Goal: Complete application form: Complete application form

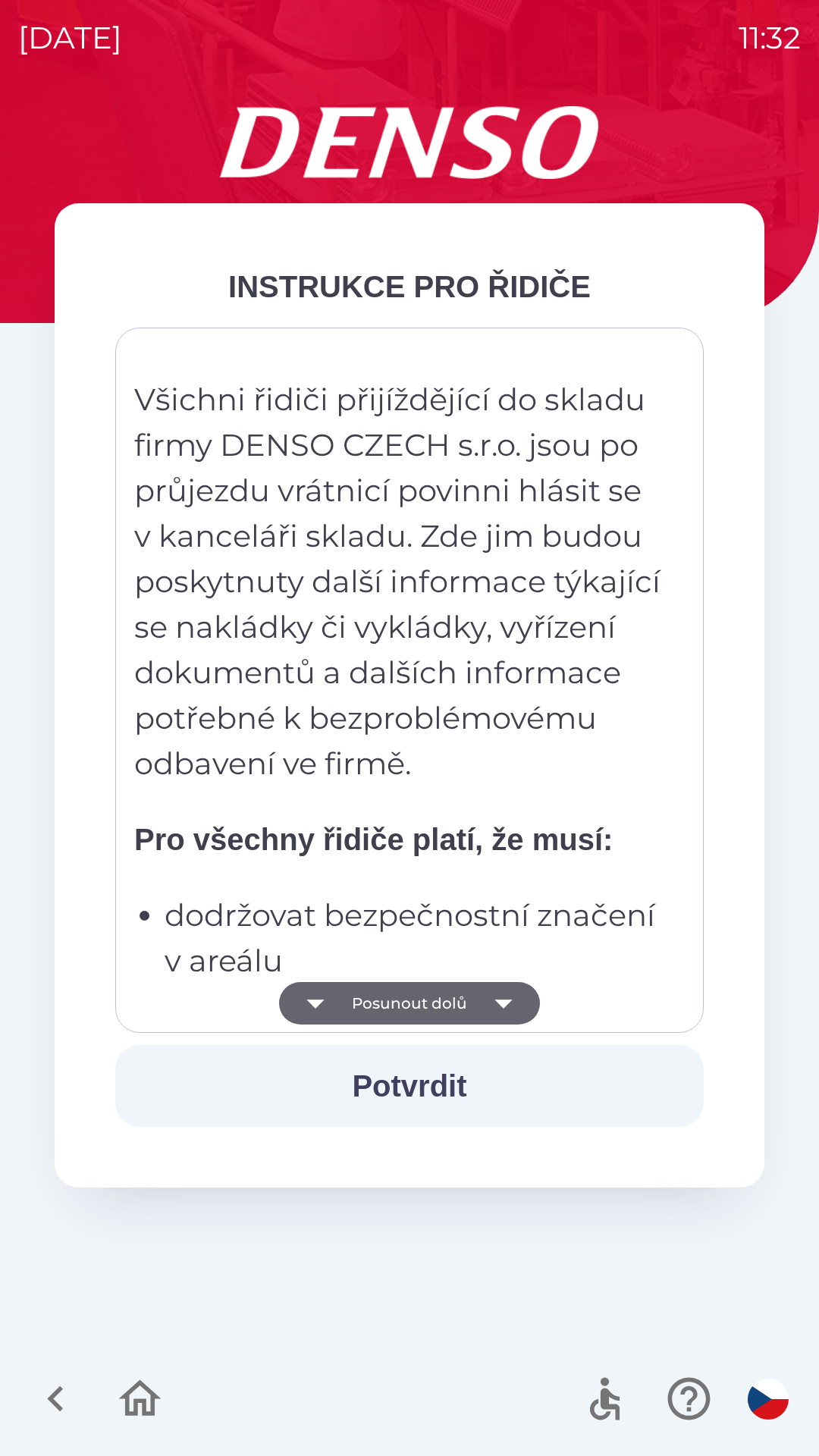
click at [393, 1003] on button "Posunout dolů" at bounding box center [410, 1003] width 261 height 42
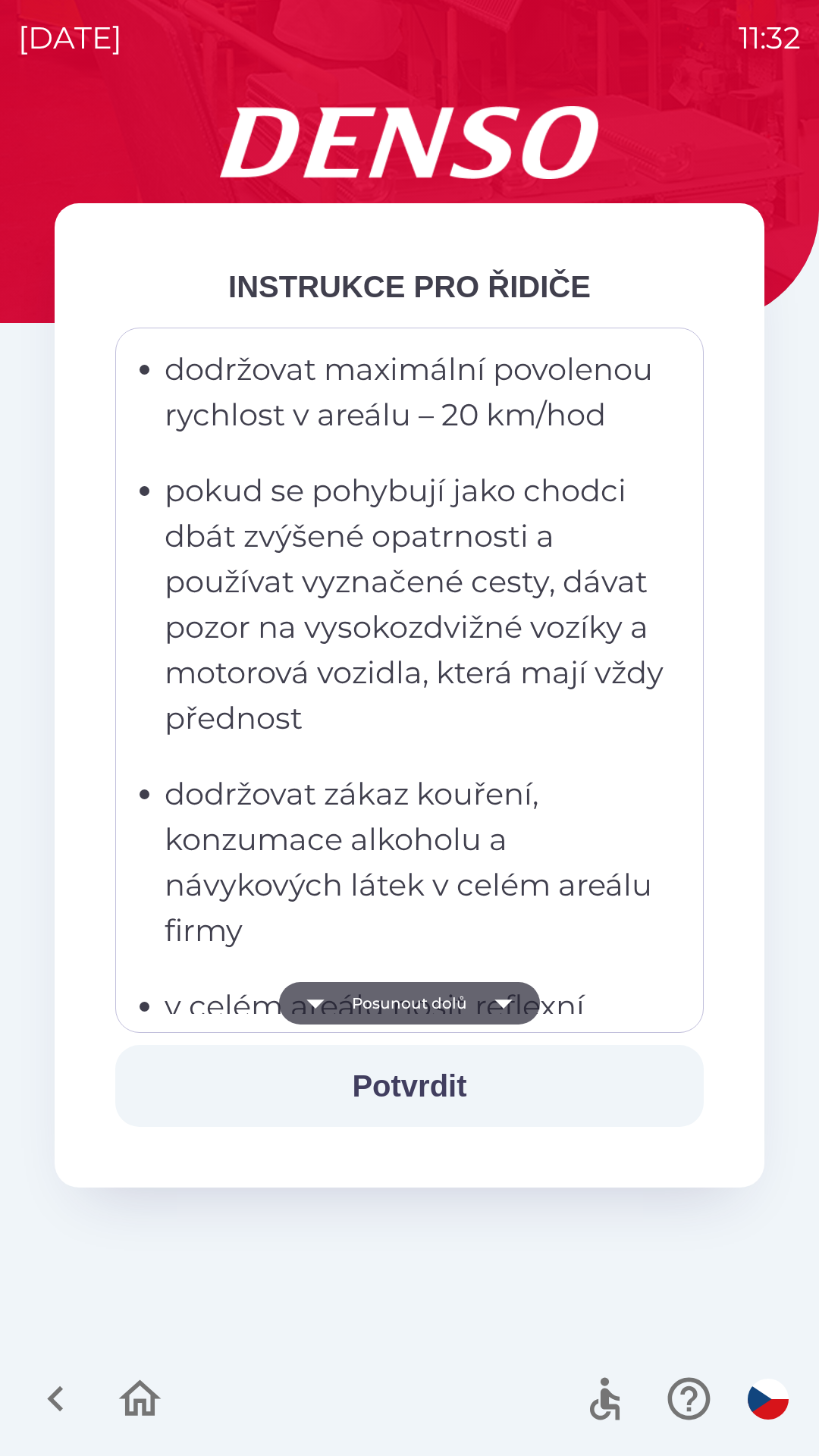
click at [401, 1000] on button "Posunout dolů" at bounding box center [410, 1003] width 261 height 42
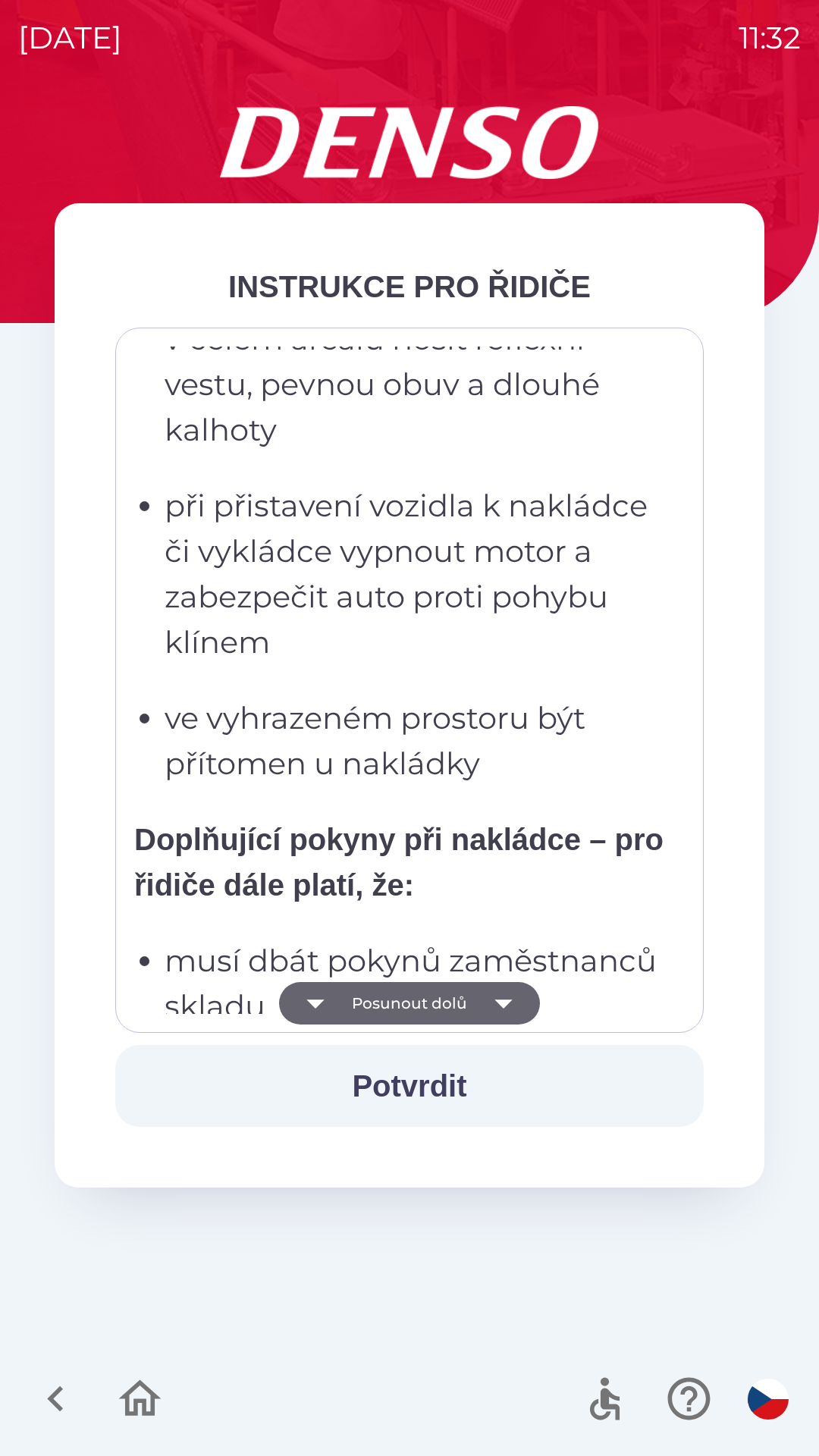
click at [410, 1001] on button "Posunout dolů" at bounding box center [410, 1003] width 261 height 42
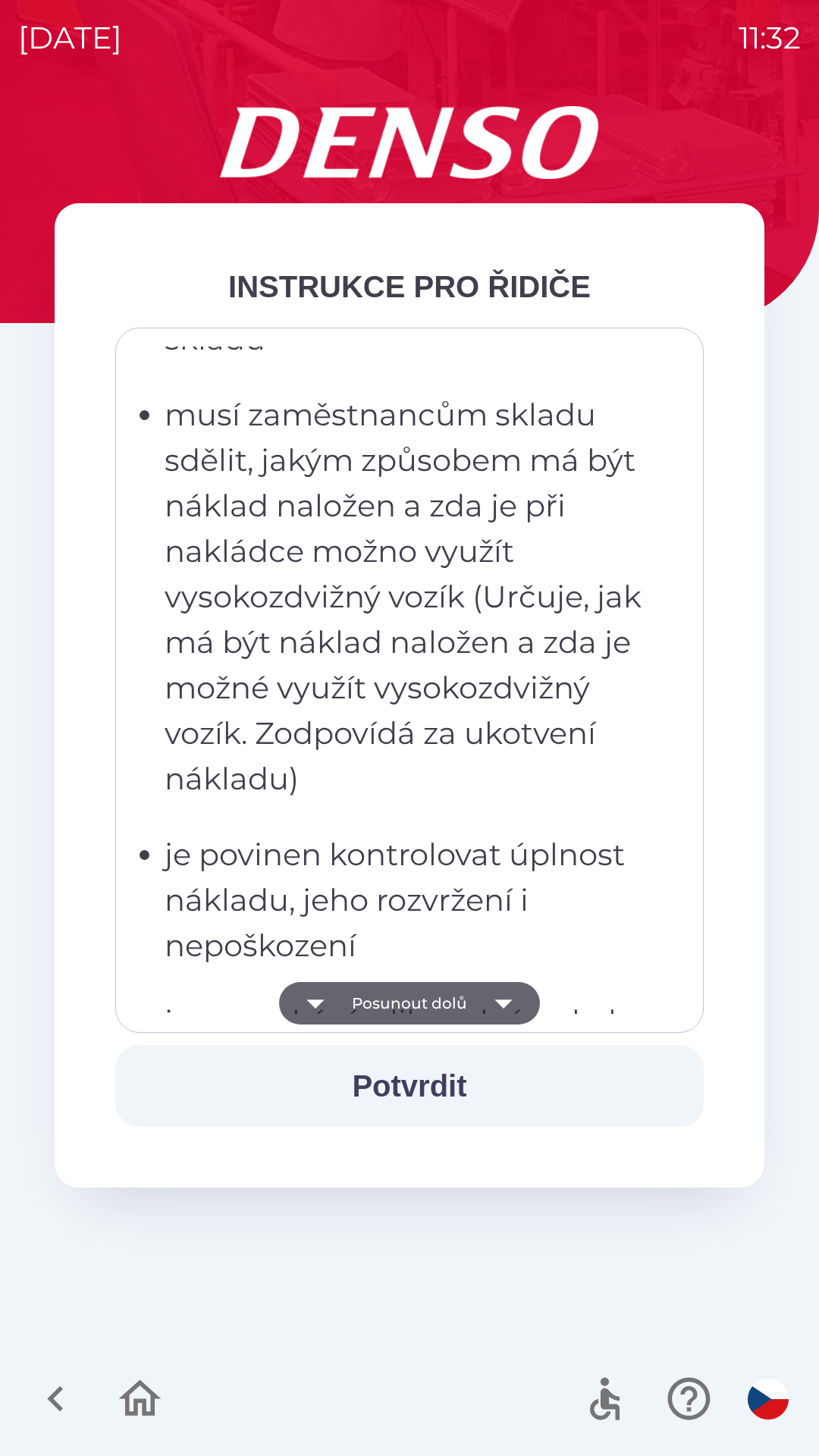
click at [413, 998] on button "Posunout dolů" at bounding box center [410, 1003] width 261 height 42
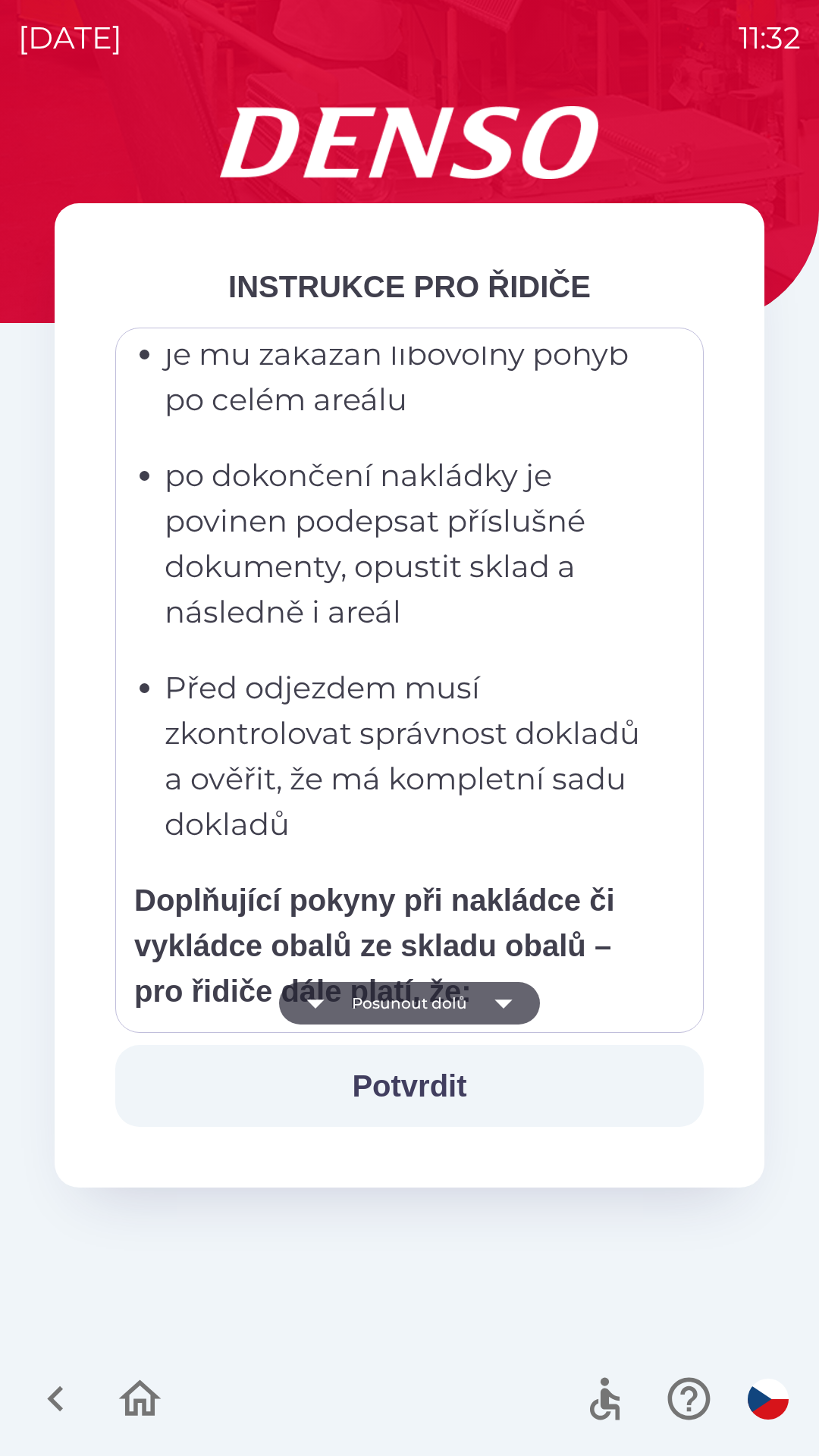
click at [417, 997] on button "Posunout dolů" at bounding box center [410, 1003] width 261 height 42
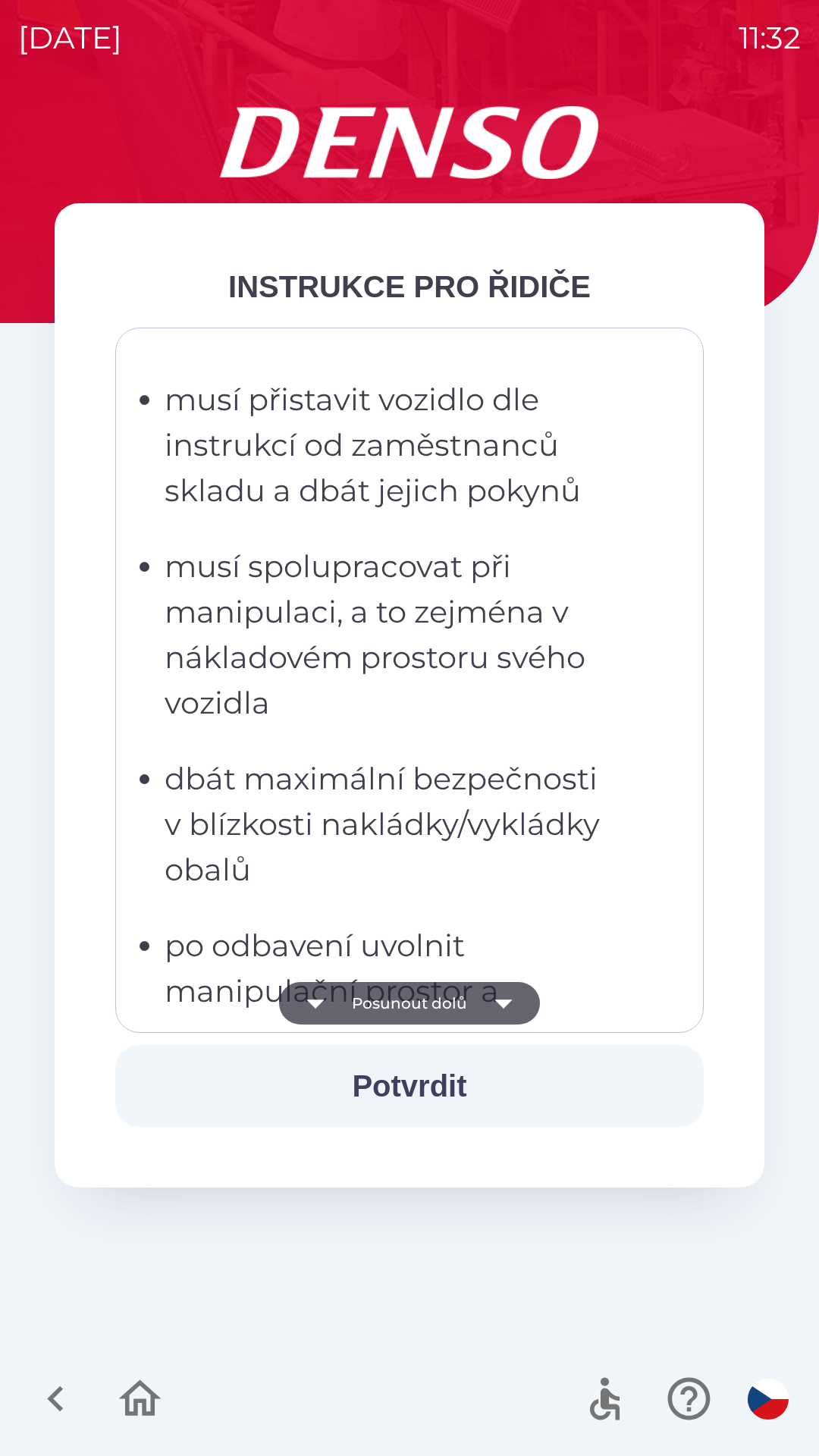
click at [421, 997] on button "Posunout dolů" at bounding box center [410, 1003] width 261 height 42
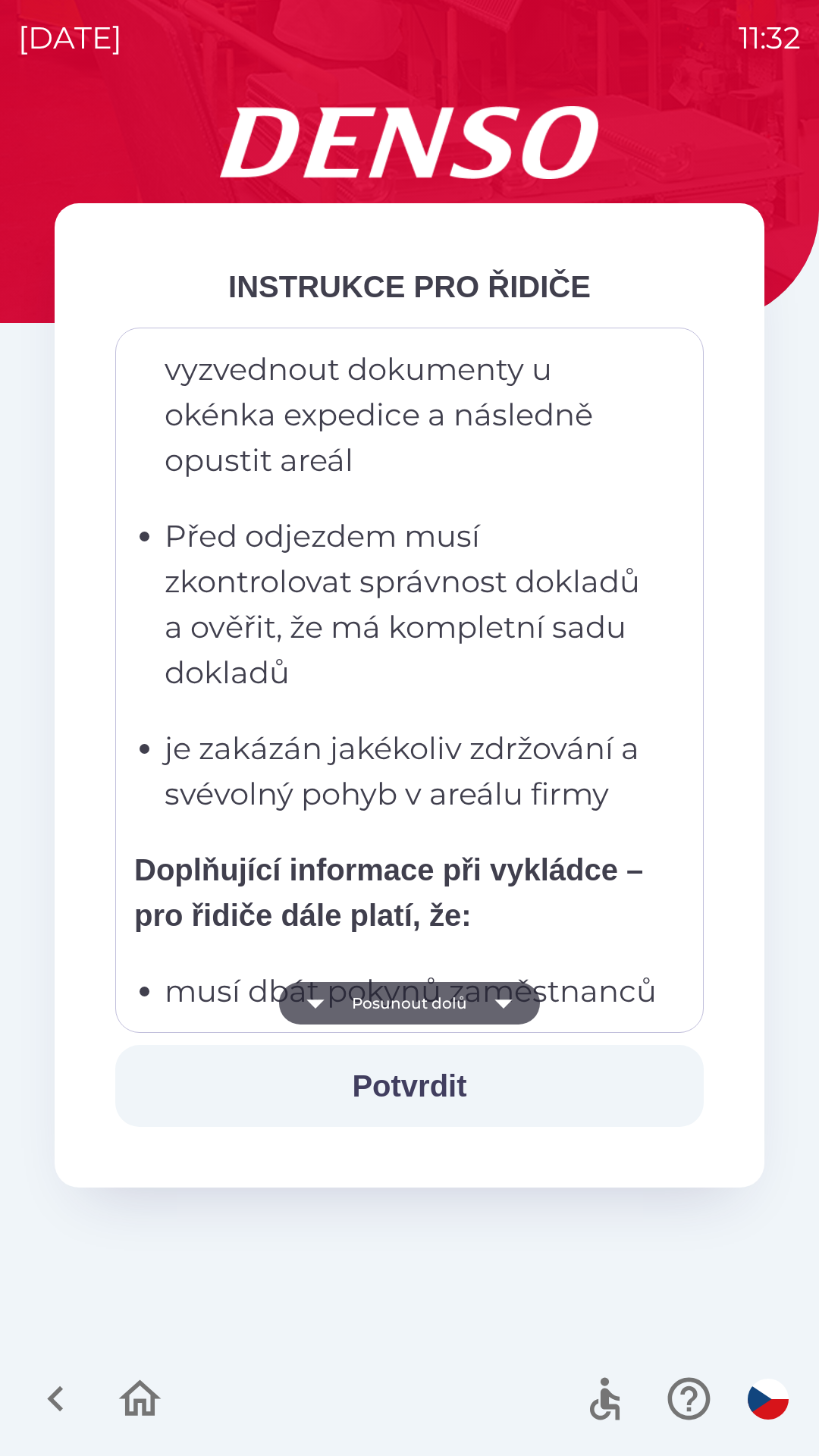
click at [420, 997] on button "Posunout dolů" at bounding box center [410, 1003] width 261 height 42
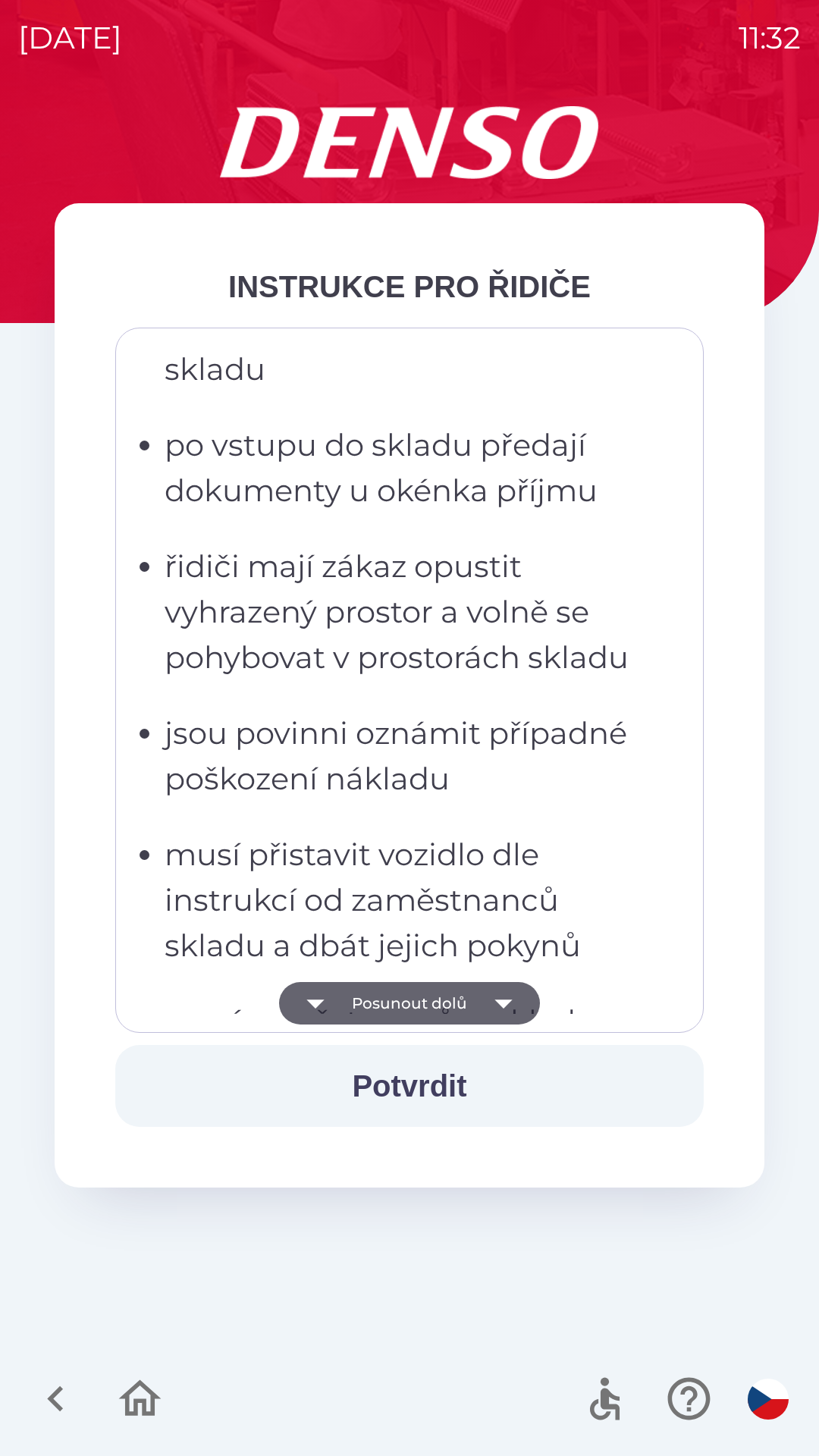
click at [420, 994] on button "Posunout dolů" at bounding box center [410, 1003] width 261 height 42
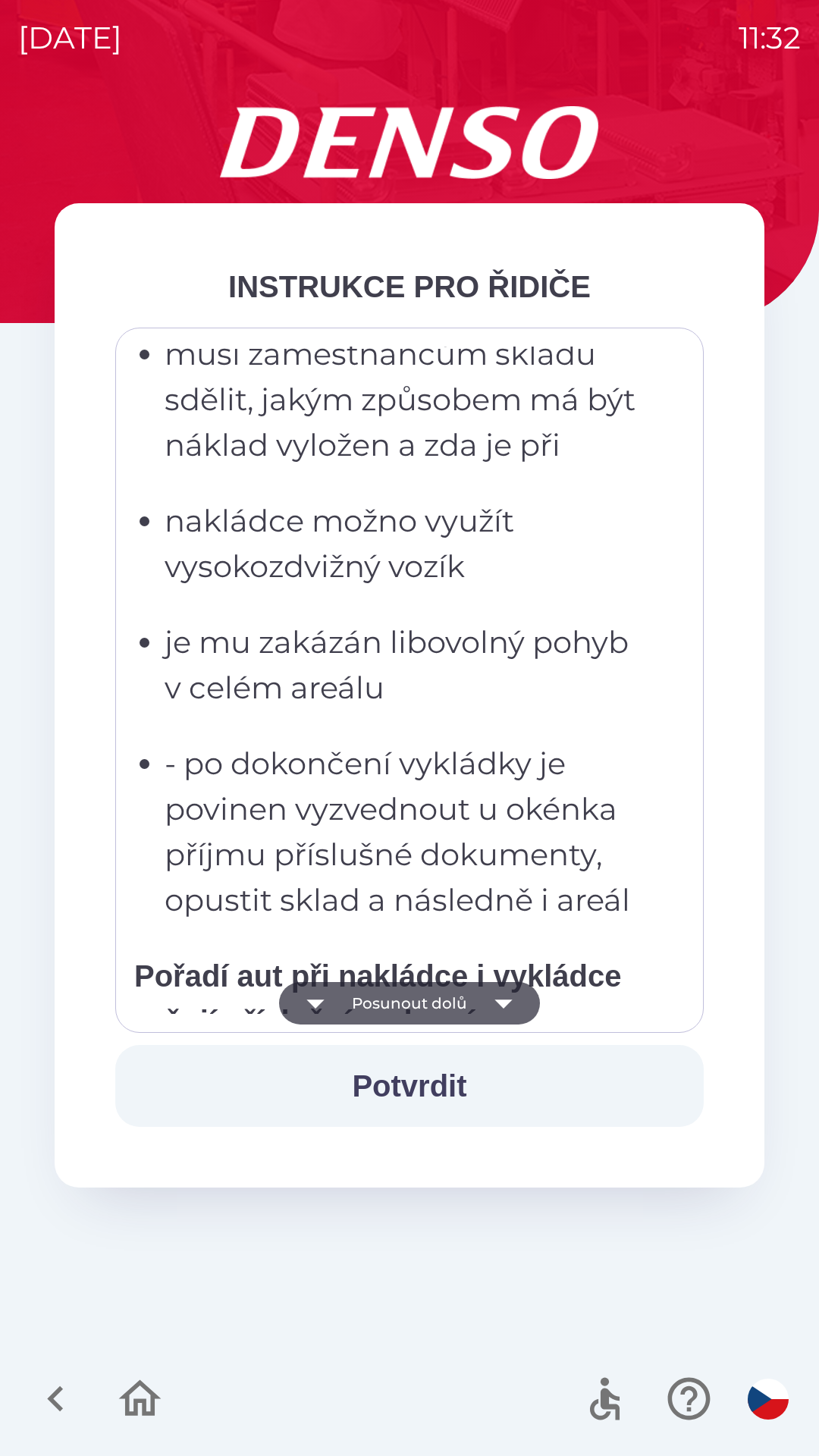
click at [426, 1008] on button "Posunout dolů" at bounding box center [410, 1003] width 261 height 42
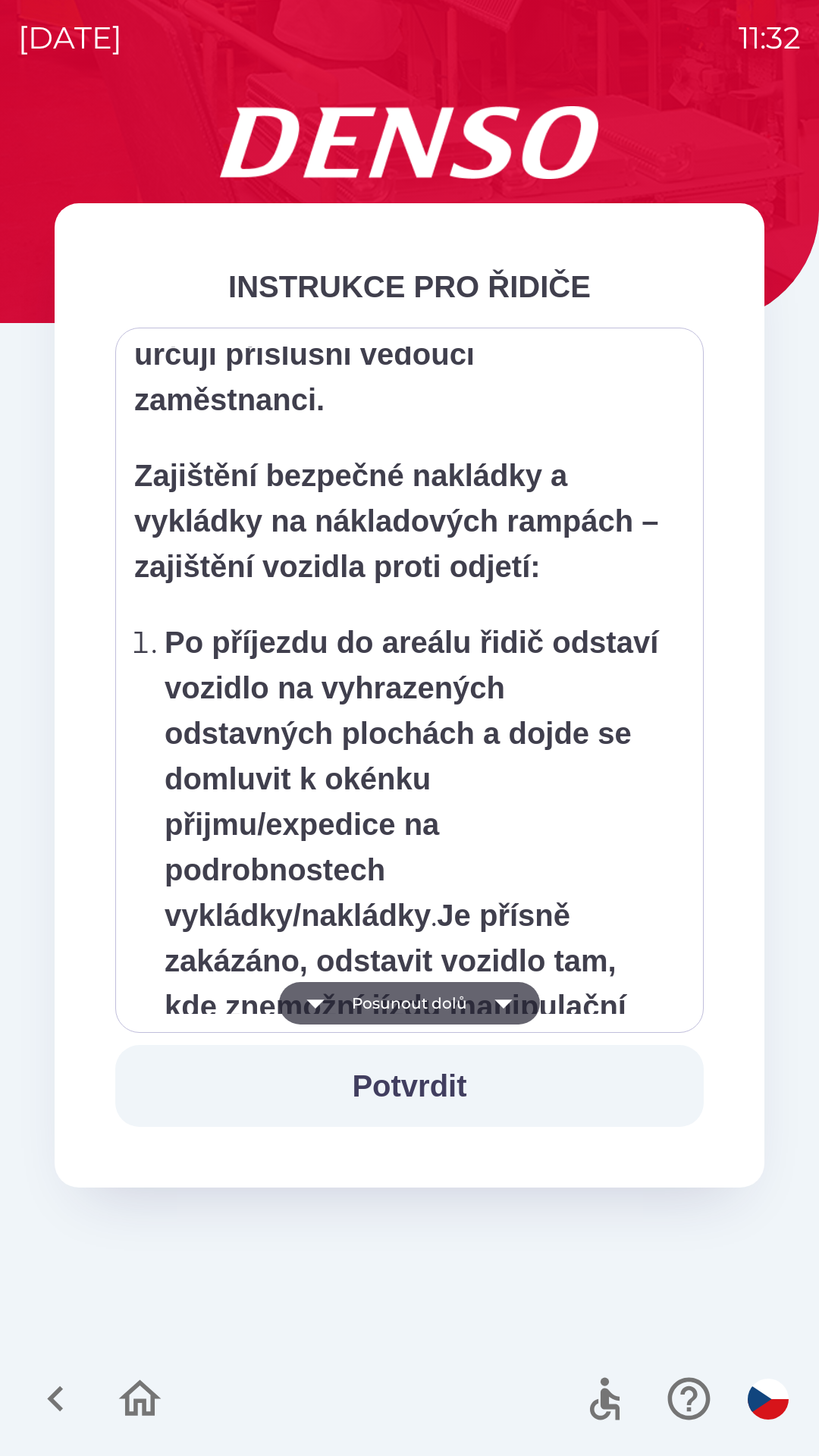
click at [420, 1000] on button "Posunout dolů" at bounding box center [410, 1003] width 261 height 42
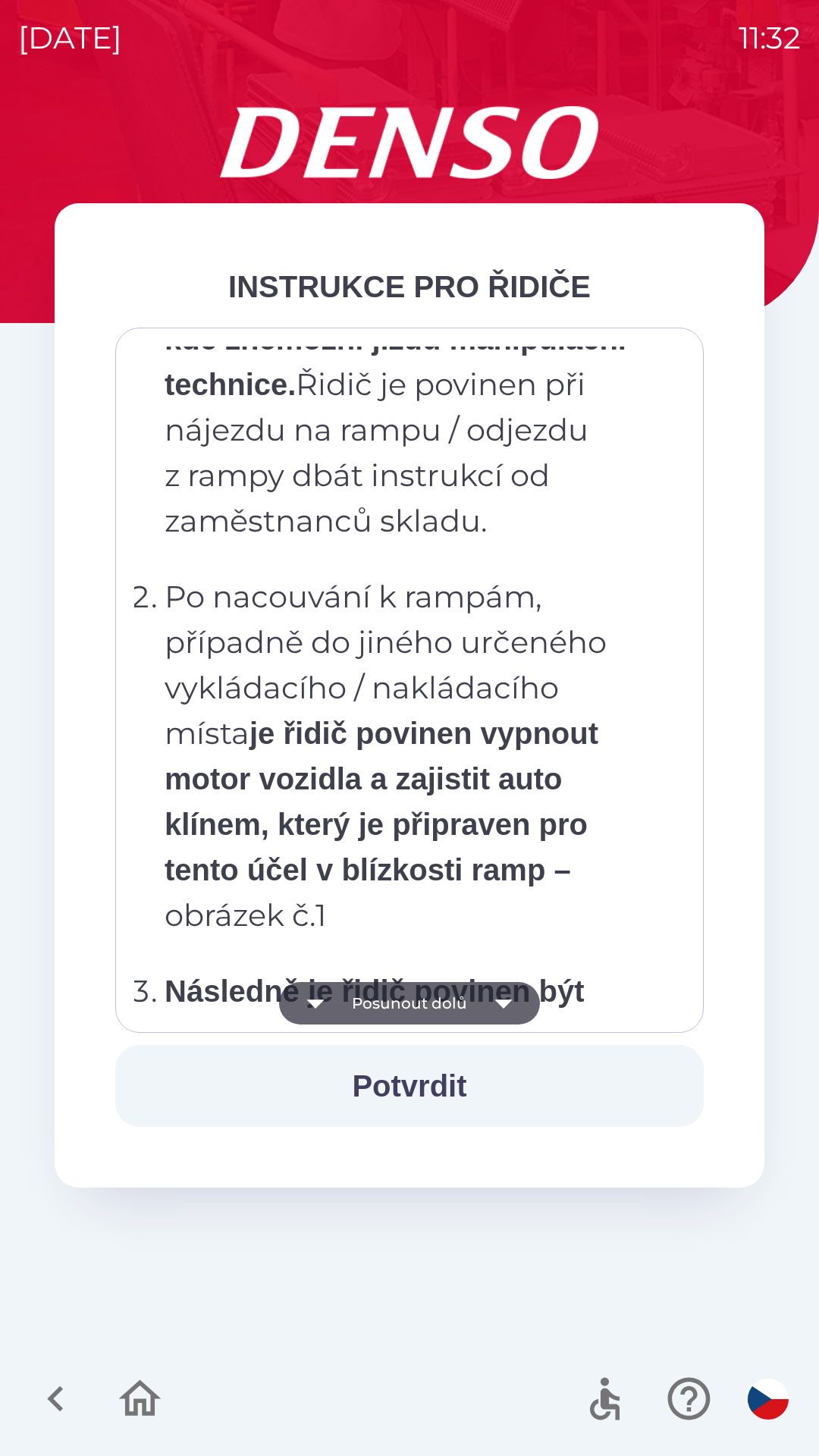
click at [422, 997] on button "Posunout dolů" at bounding box center [410, 1003] width 261 height 42
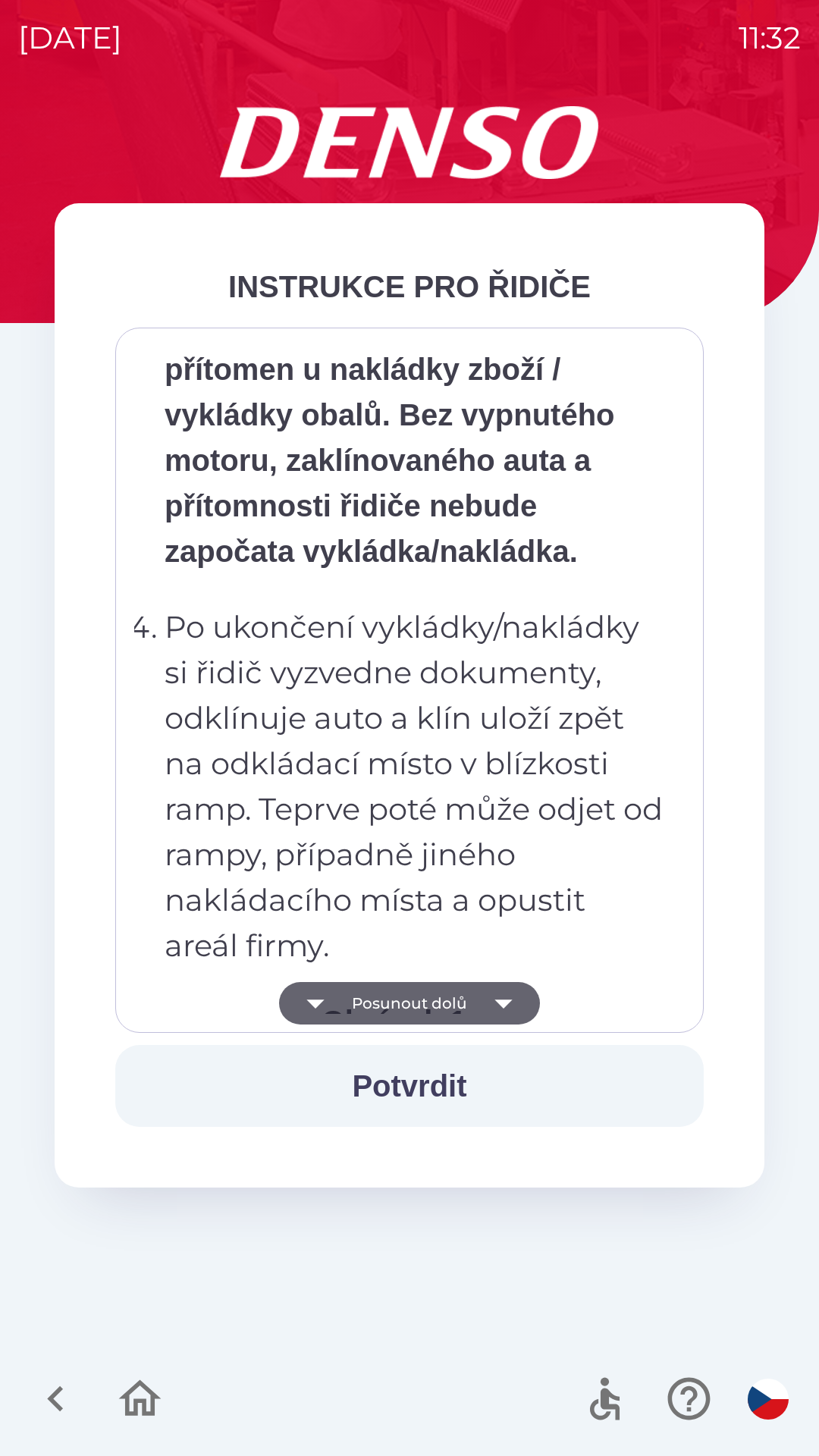
click at [418, 1000] on button "Posunout dolů" at bounding box center [410, 1003] width 261 height 42
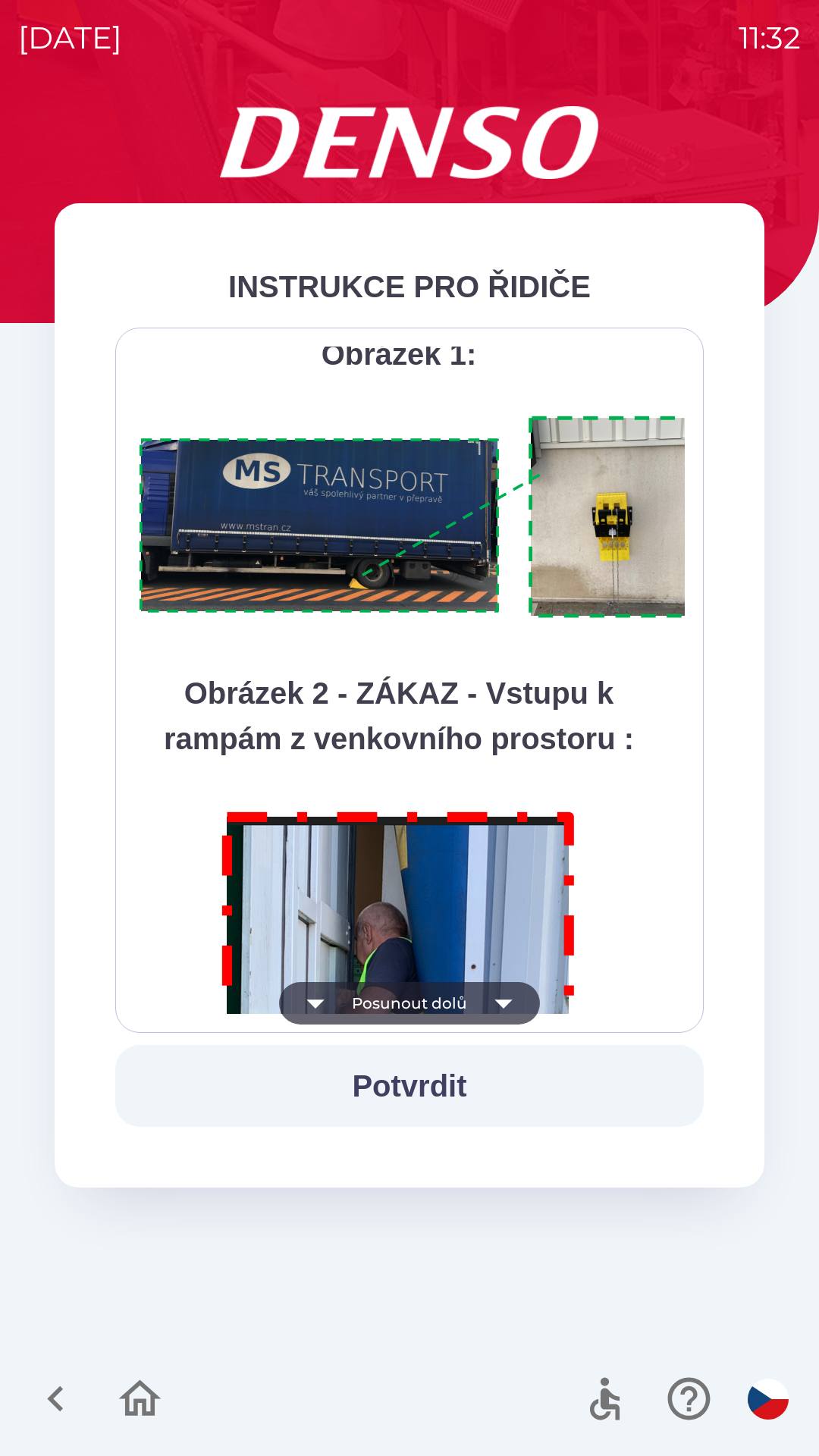
click at [426, 997] on button "Posunout dolů" at bounding box center [410, 1003] width 261 height 42
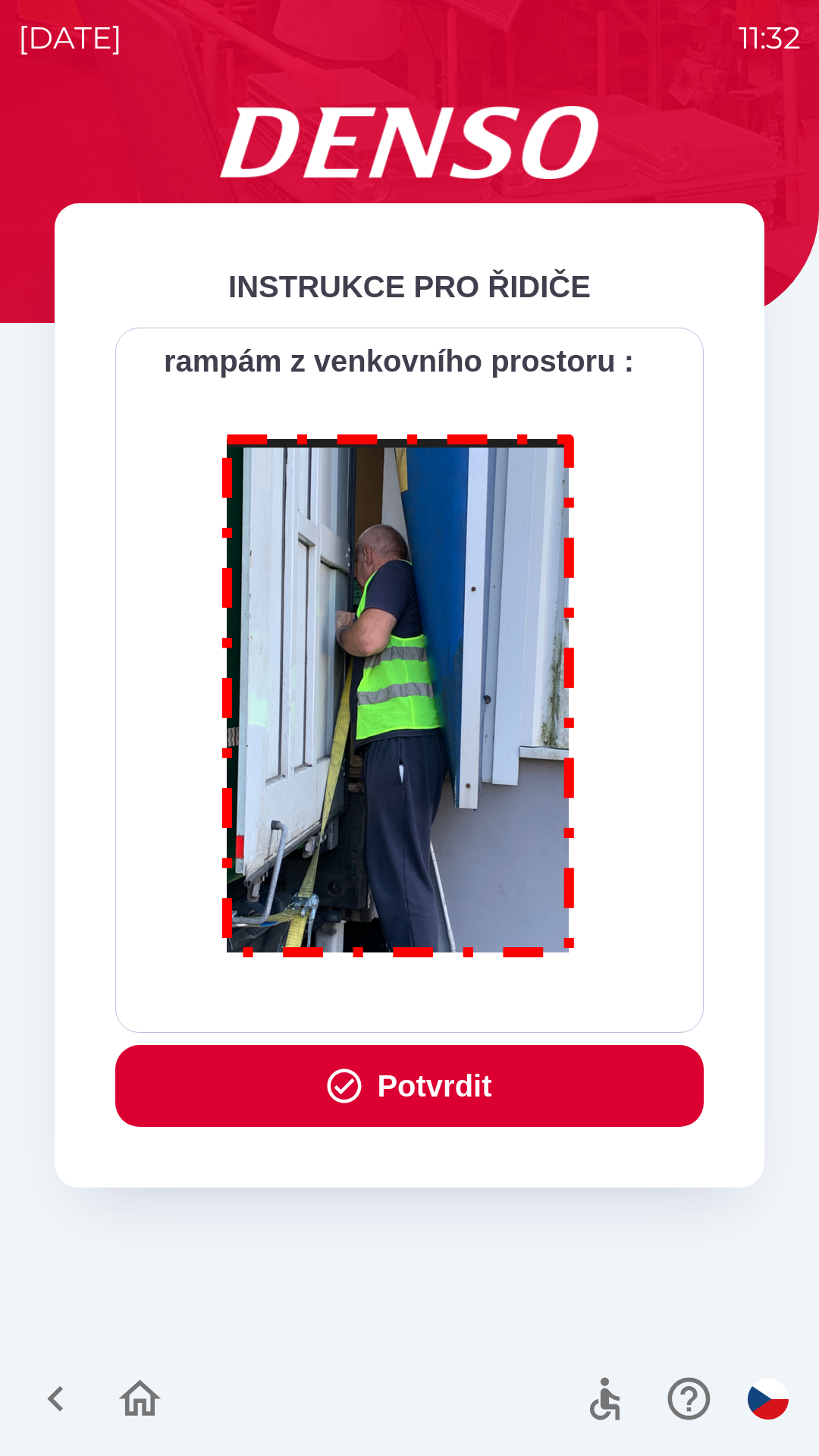
click at [412, 1092] on button "Potvrdit" at bounding box center [410, 1085] width 589 height 82
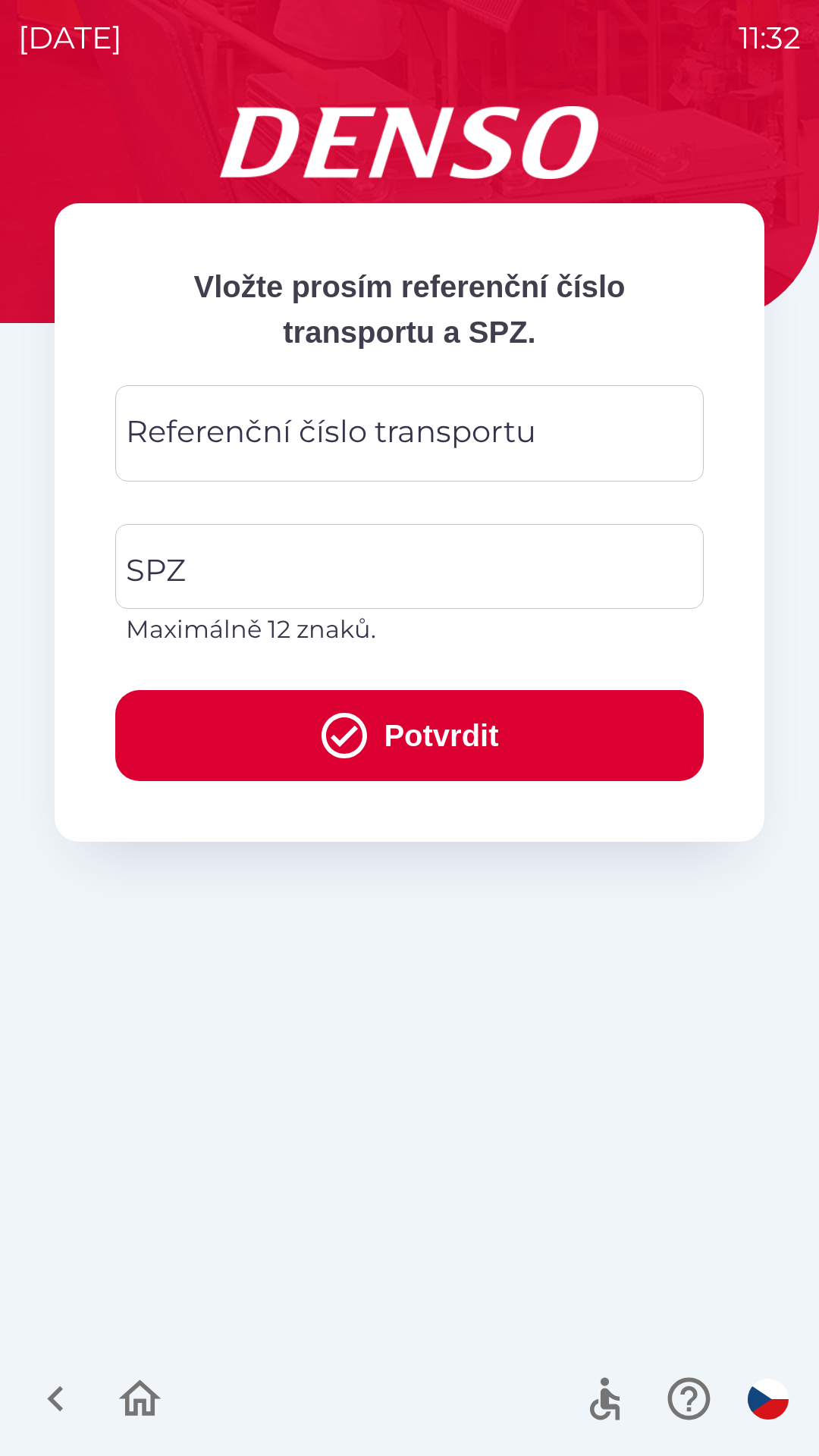
click at [273, 433] on div "Referenční číslo transportu Referenční číslo transportu" at bounding box center [410, 434] width 589 height 97
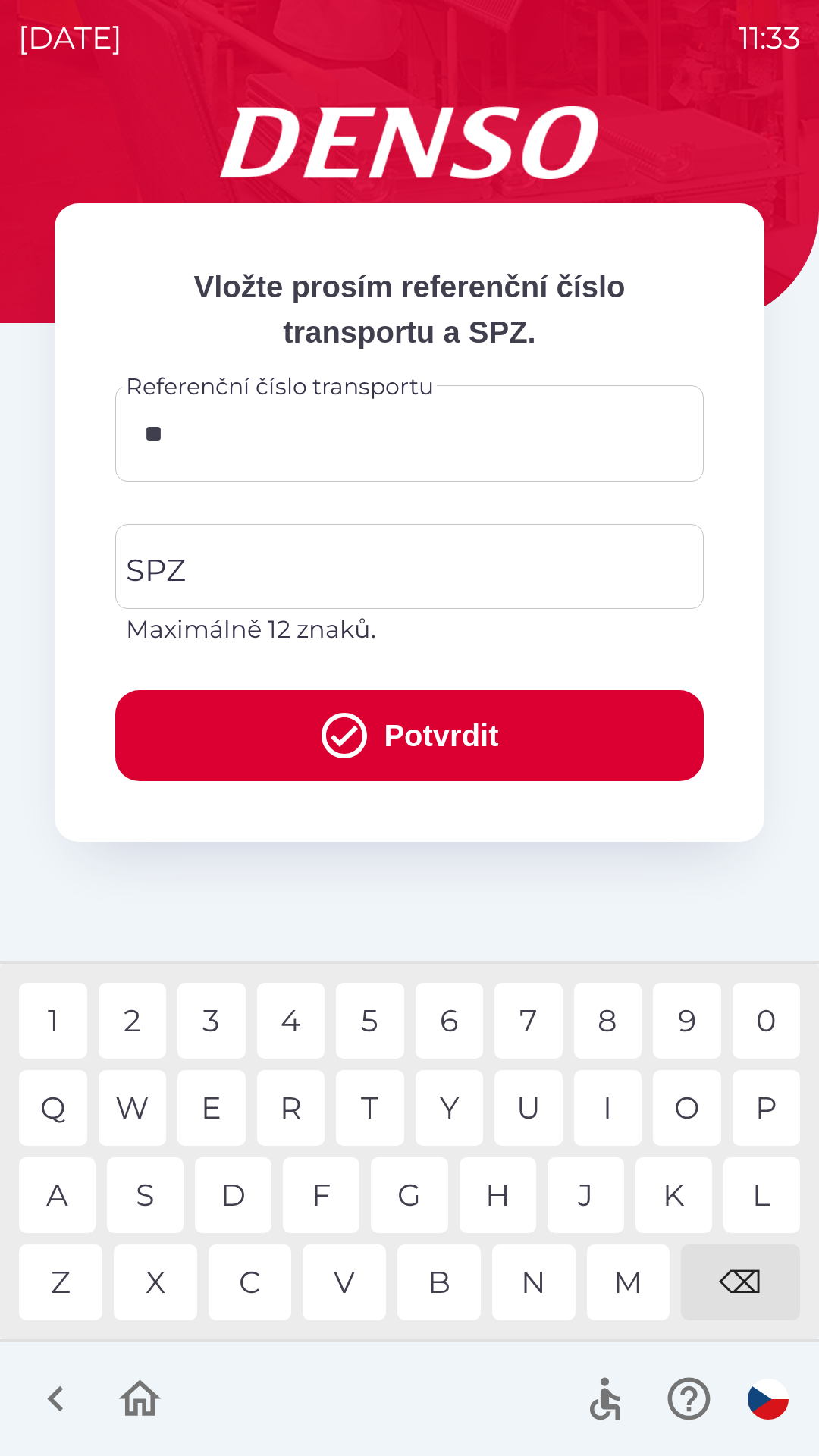
click at [298, 1025] on div "4" at bounding box center [291, 1021] width 68 height 76
click at [61, 1020] on div "1" at bounding box center [53, 1021] width 68 height 76
type input "******"
click at [261, 553] on input "SPZ" at bounding box center [398, 566] width 553 height 72
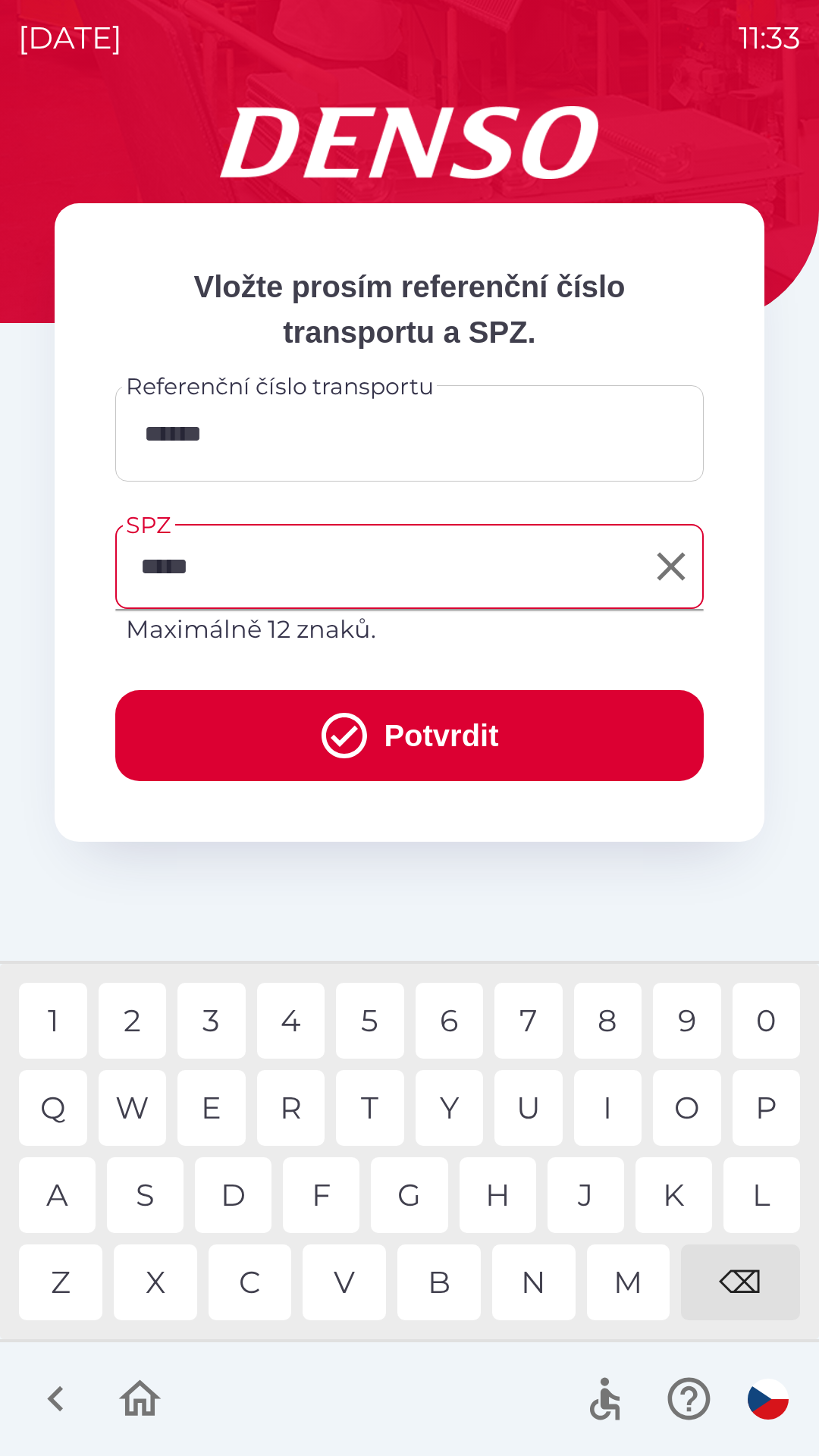
click at [126, 1016] on div "2" at bounding box center [132, 1021] width 68 height 76
type input "*******"
click at [407, 725] on button "Potvrdit" at bounding box center [410, 736] width 589 height 91
